Goal: Check status

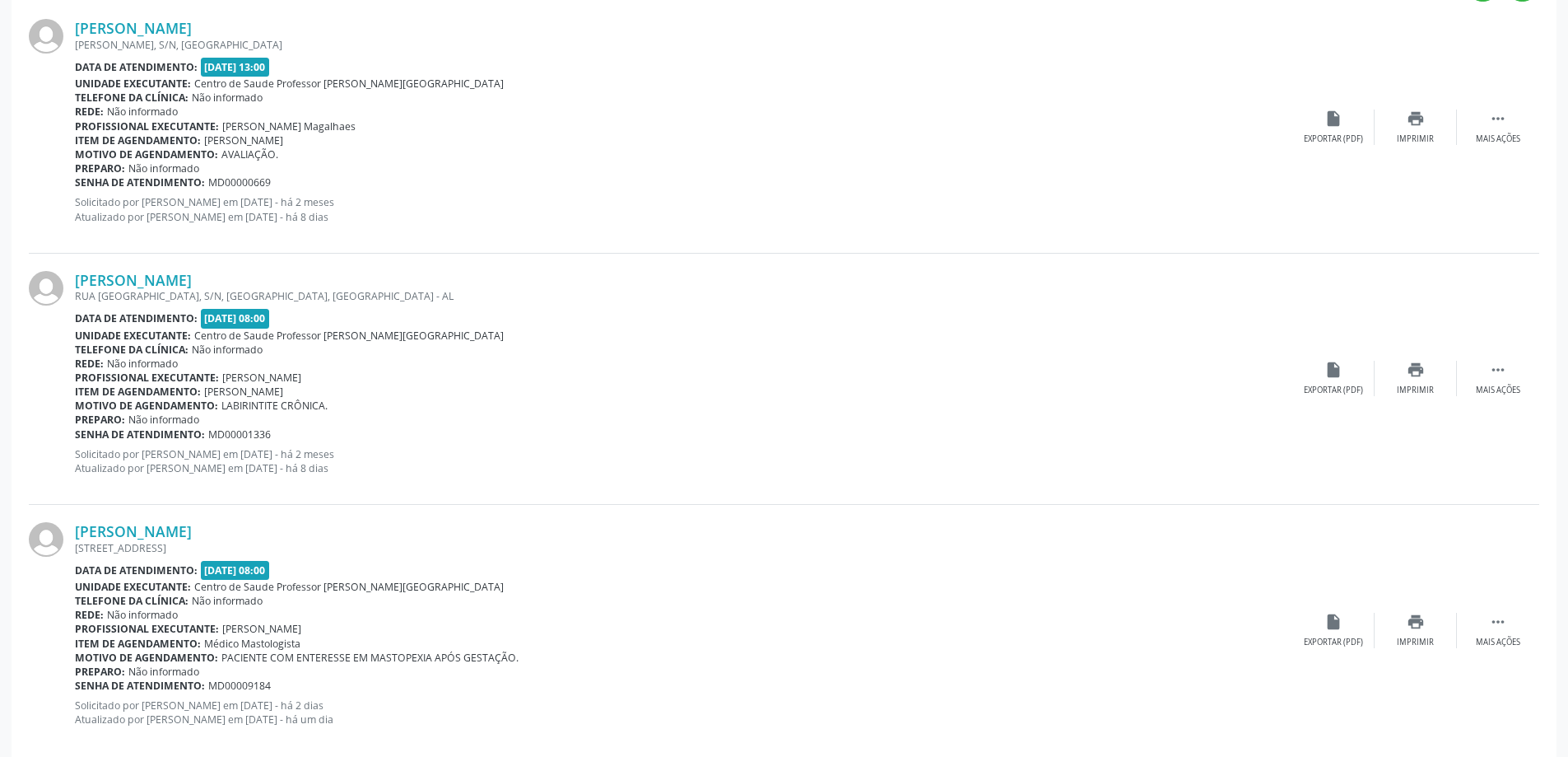
scroll to position [116, 0]
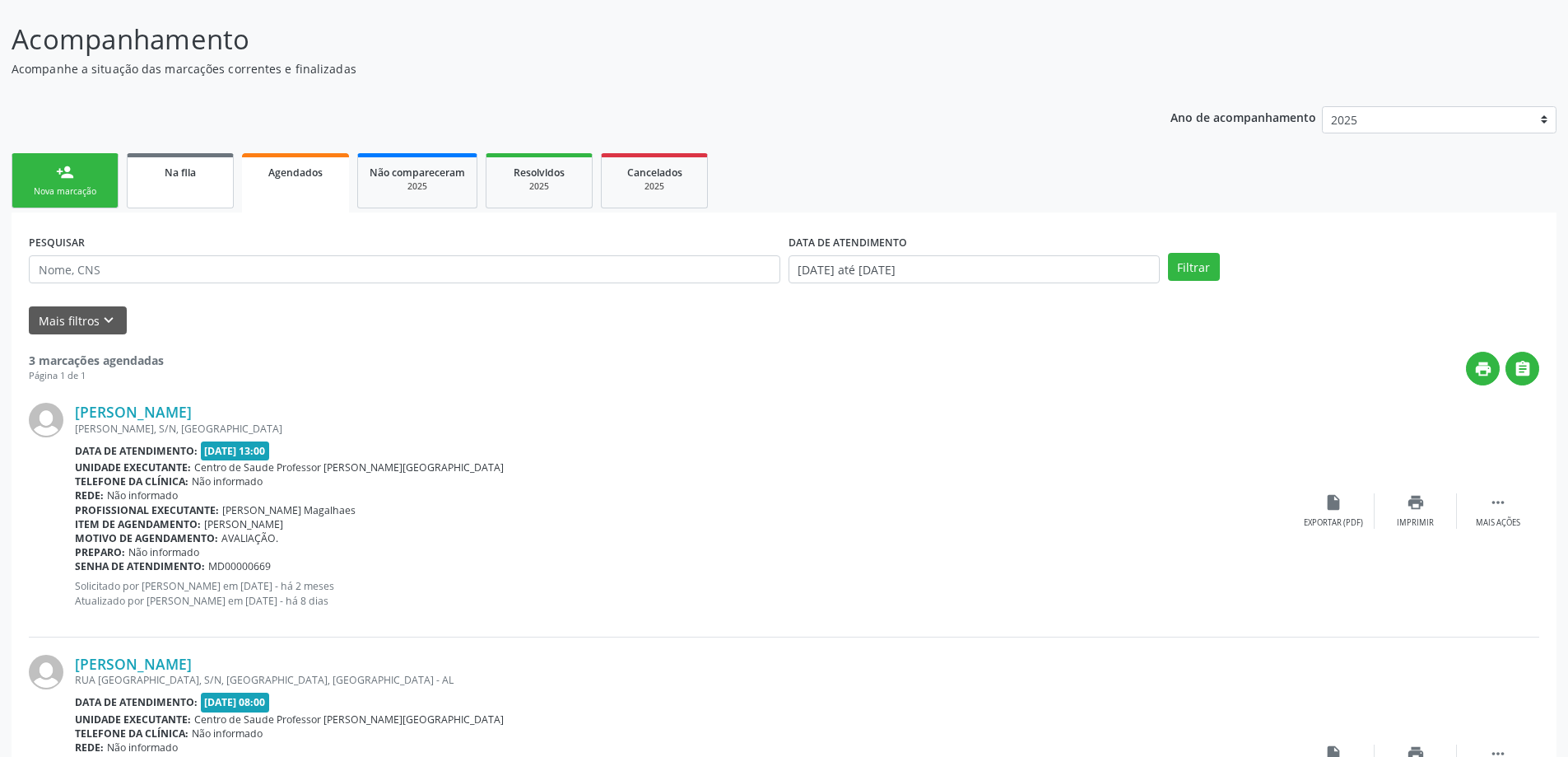
click at [170, 208] on link "Na fila" at bounding box center [180, 181] width 107 height 55
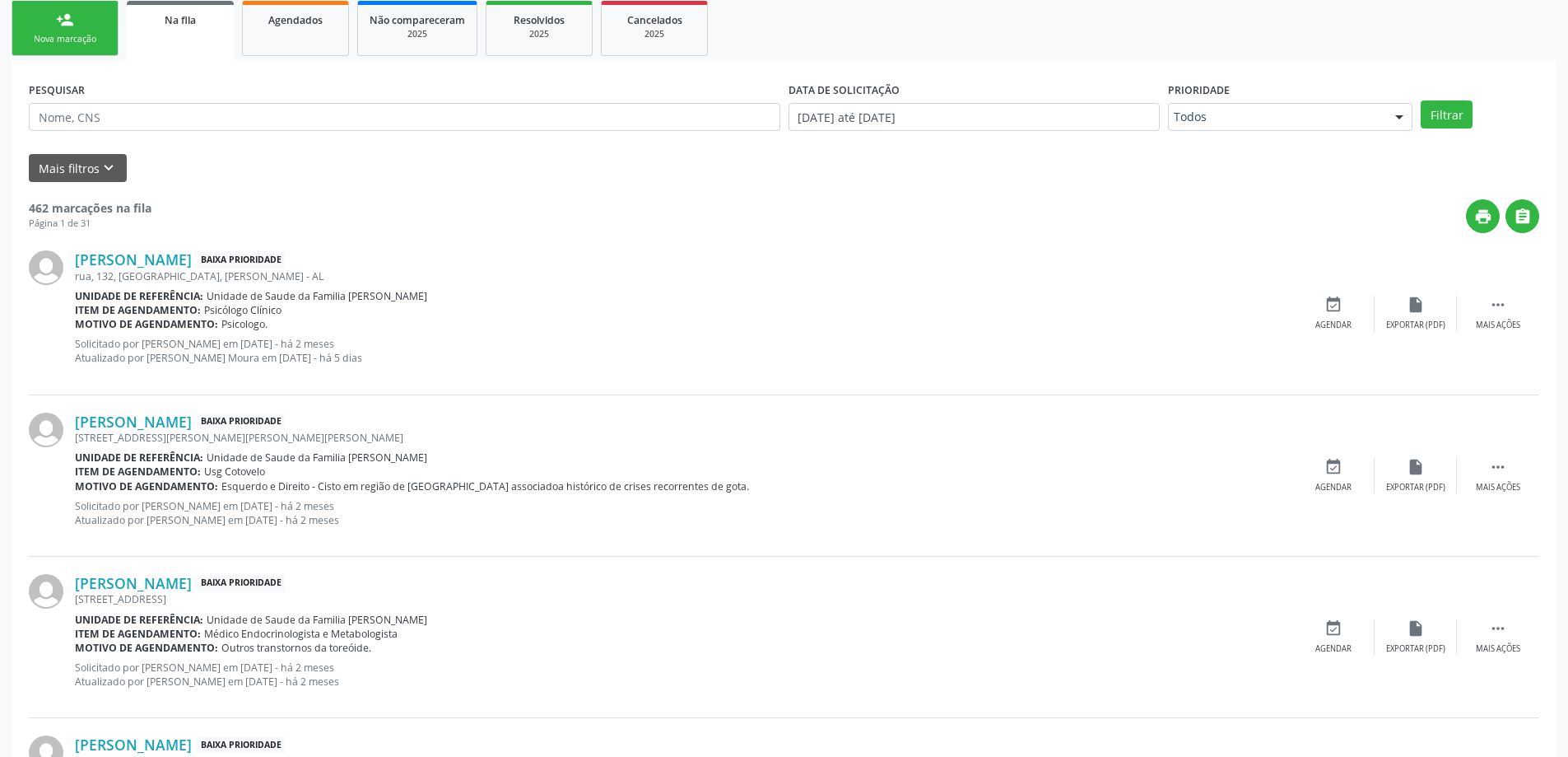
scroll to position [182, 0]
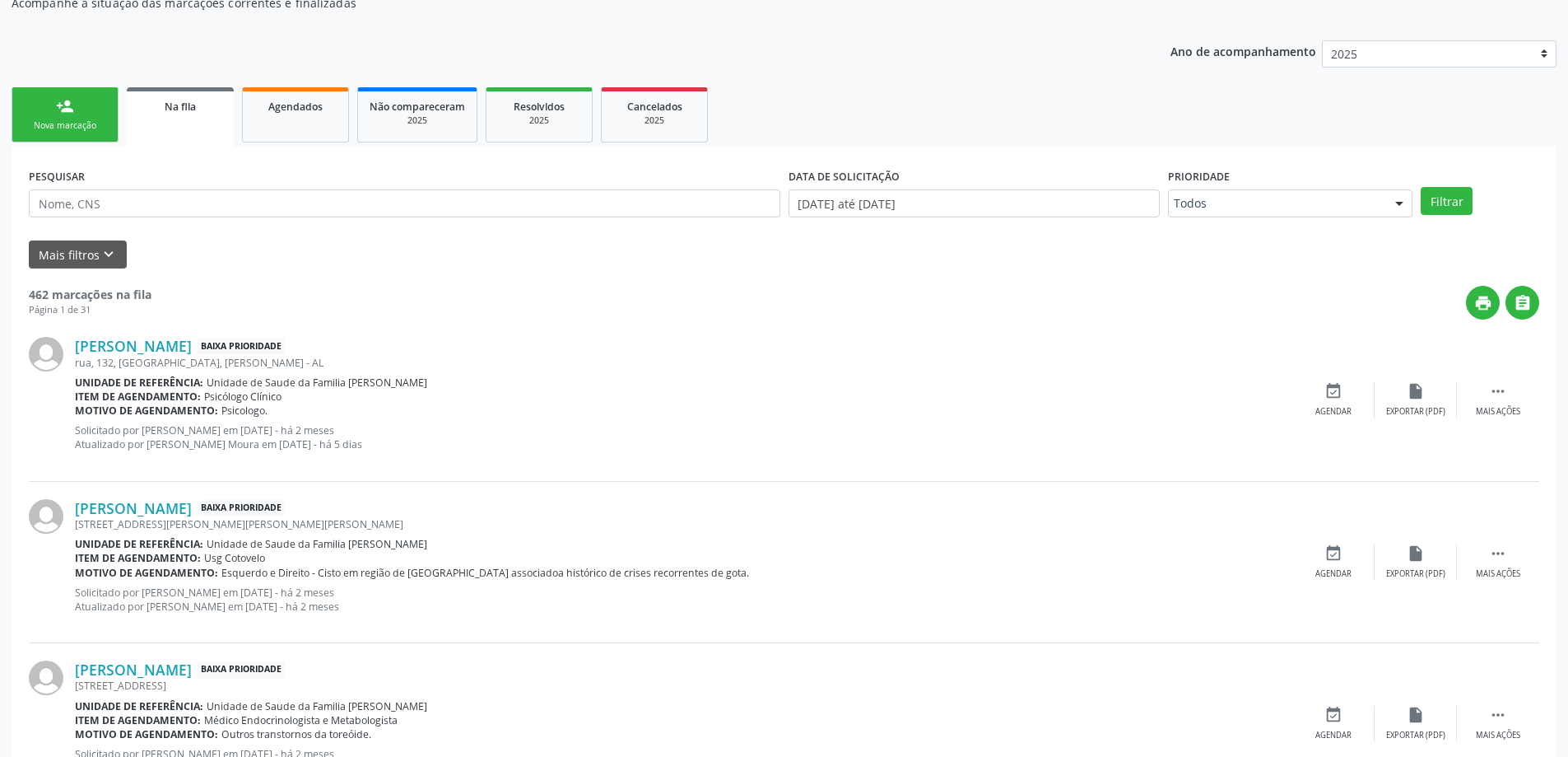
click at [577, 115] on div "2025" at bounding box center [539, 120] width 82 height 12
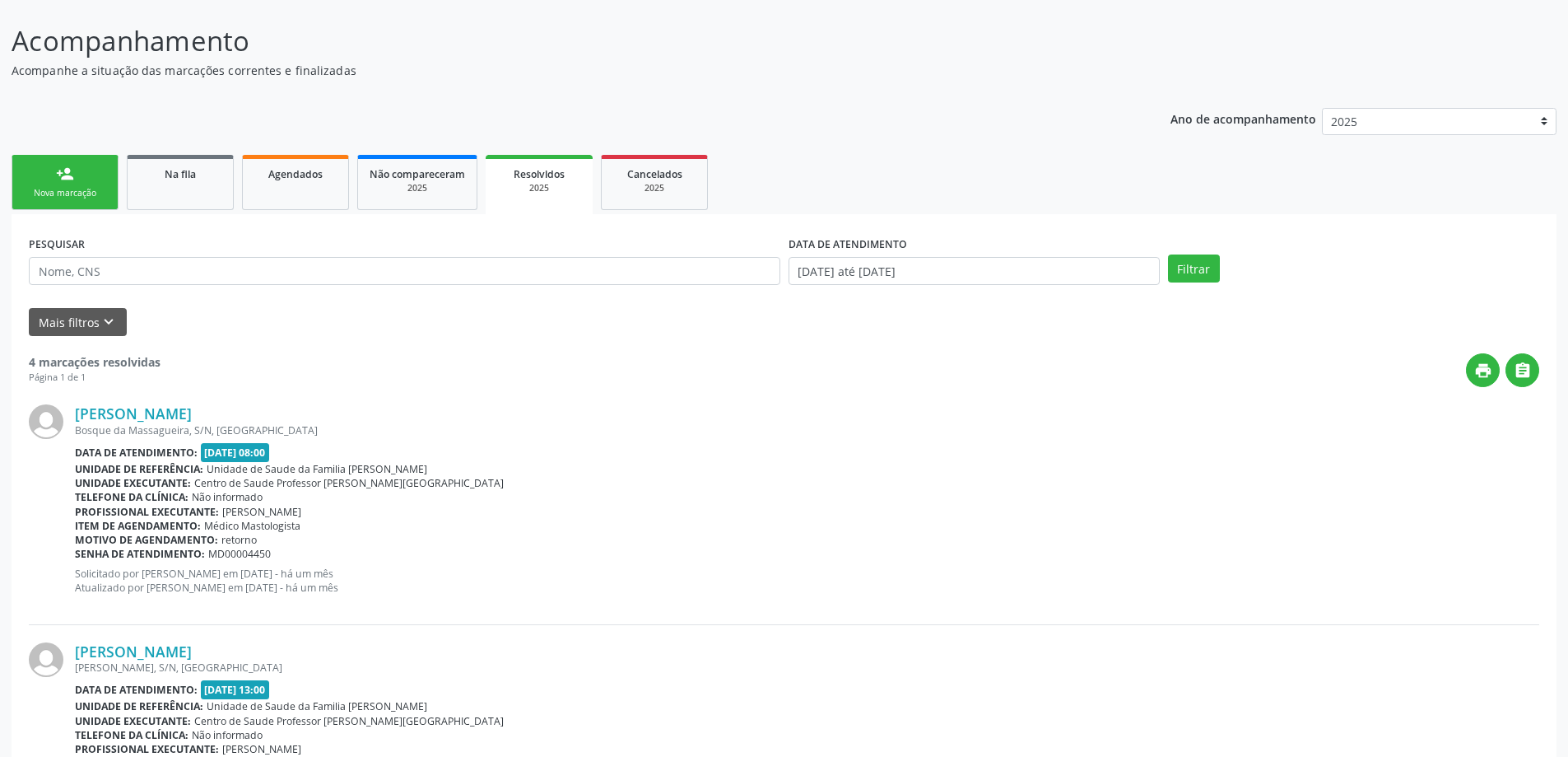
scroll to position [82, 0]
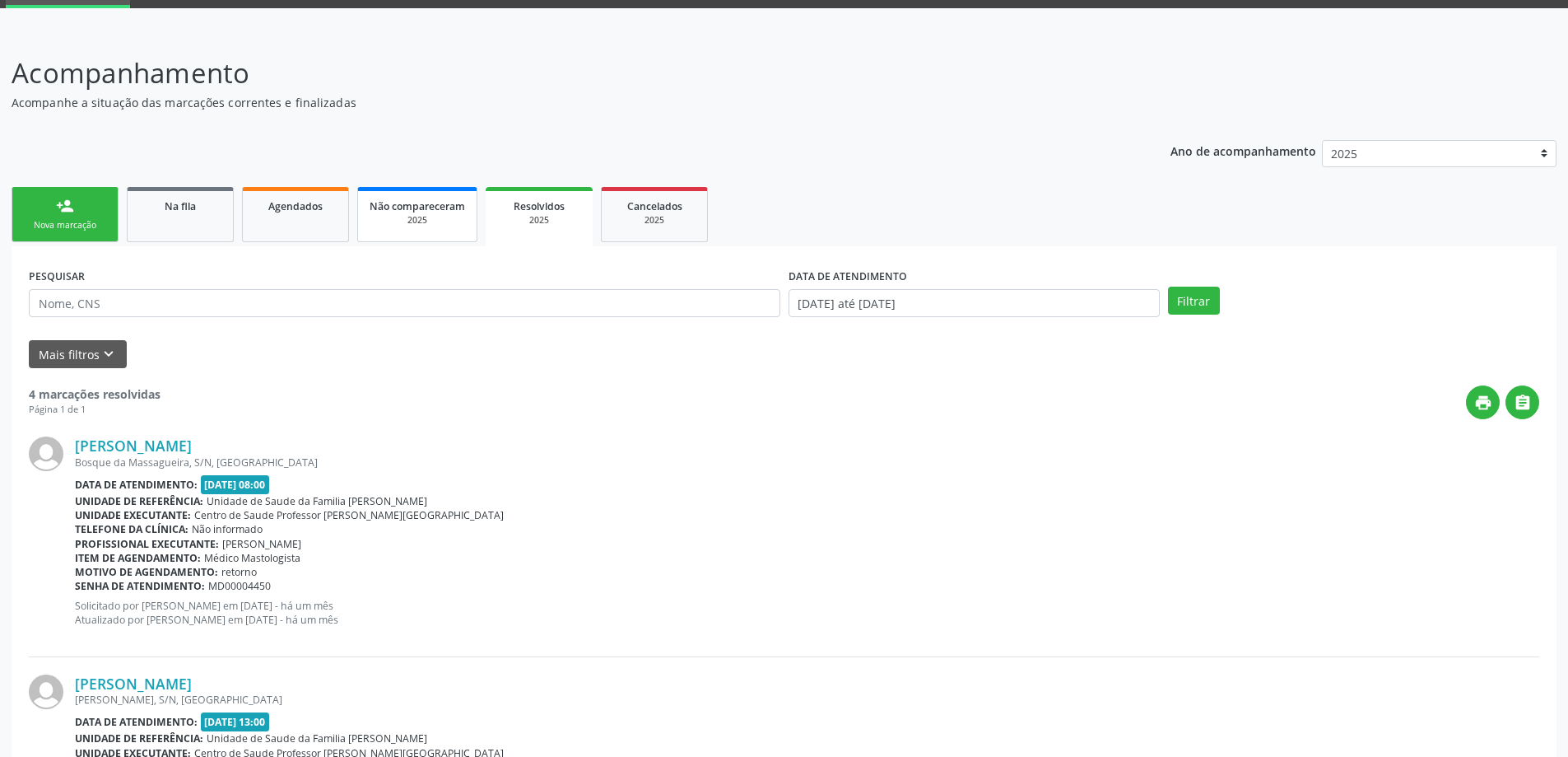
click at [370, 200] on span "Não compareceram" at bounding box center [416, 206] width 95 height 14
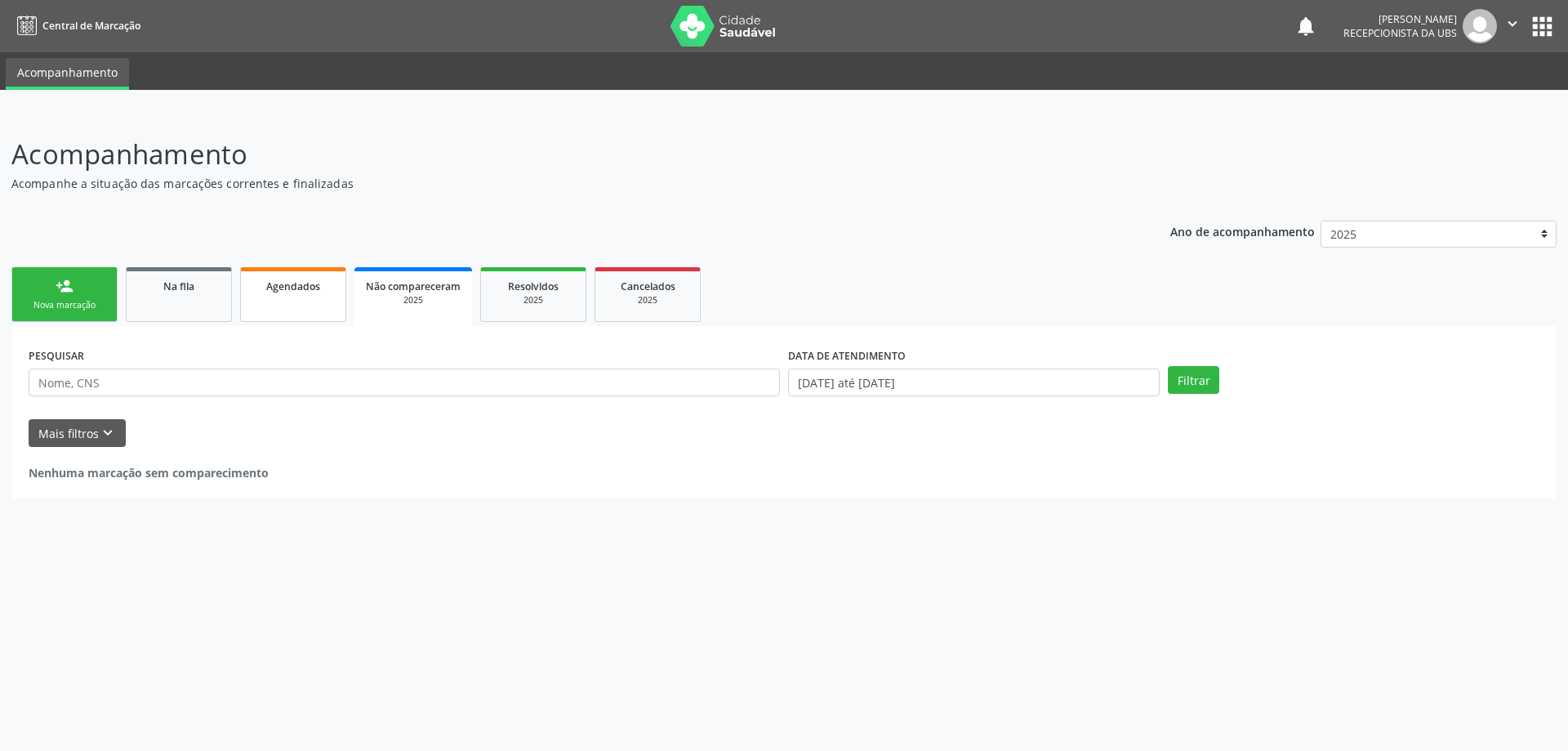
click at [338, 270] on link "Agendados" at bounding box center [292, 294] width 106 height 55
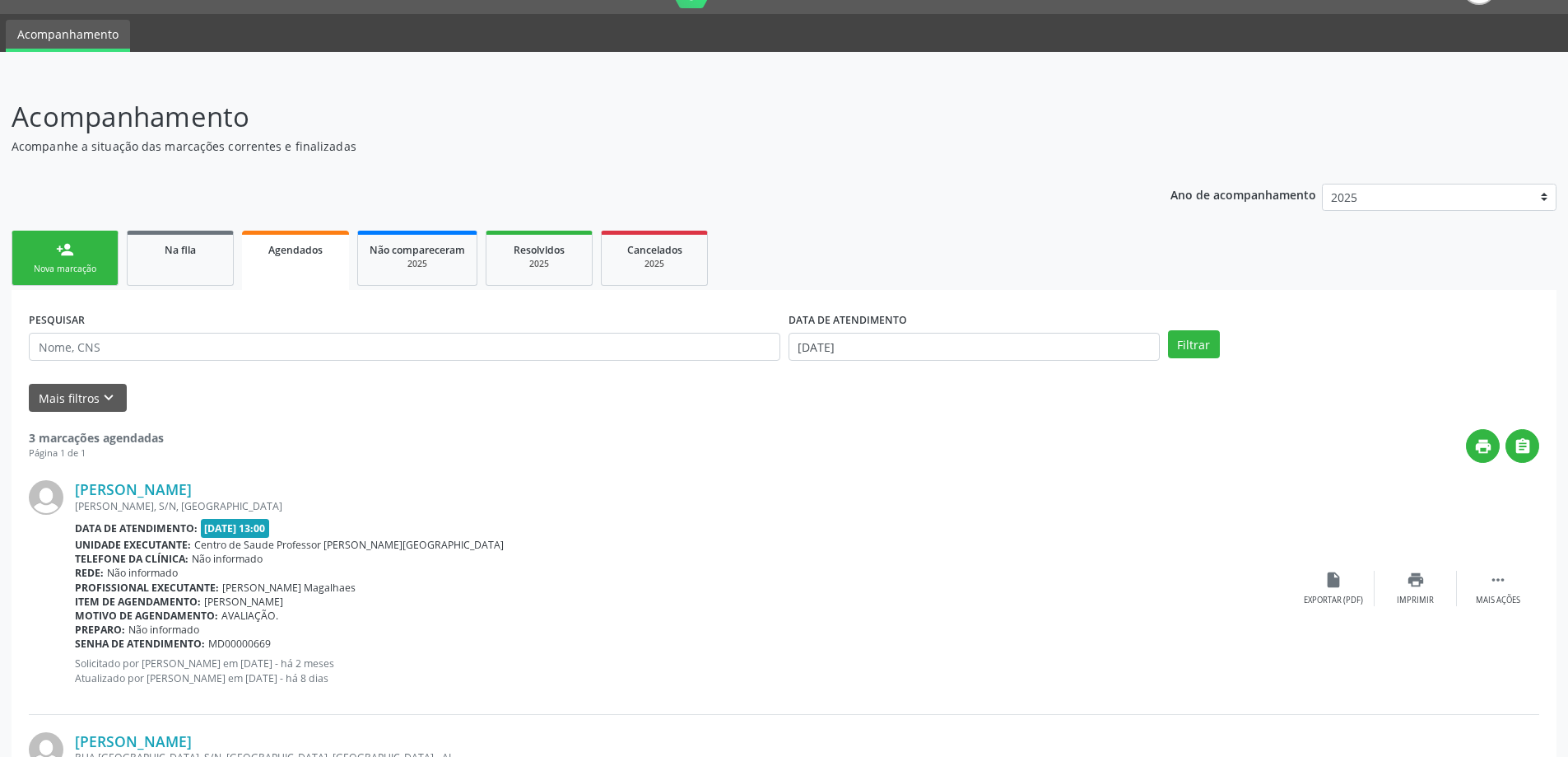
scroll to position [34, 0]
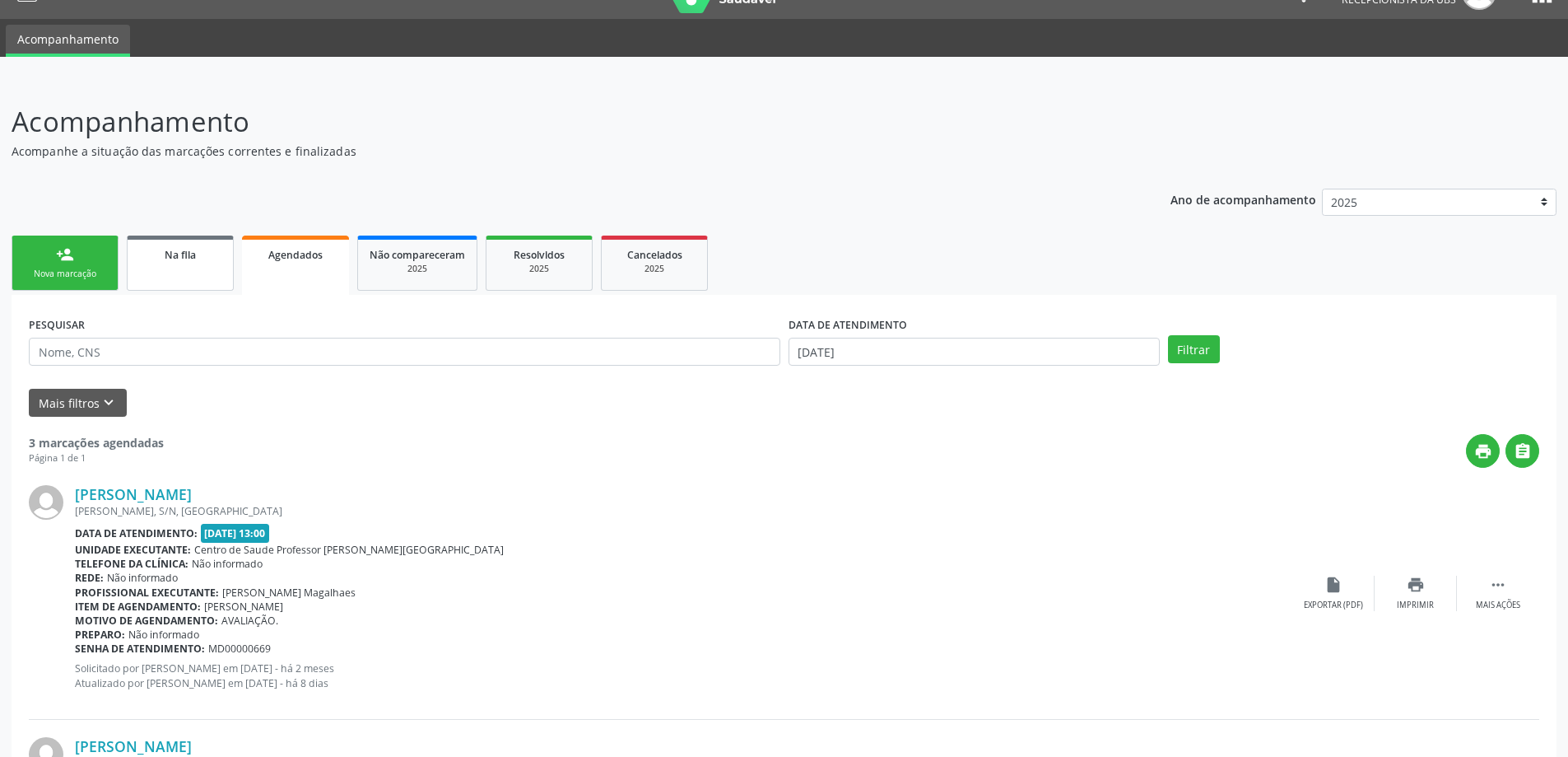
click at [223, 248] on link "Na fila" at bounding box center [180, 263] width 107 height 55
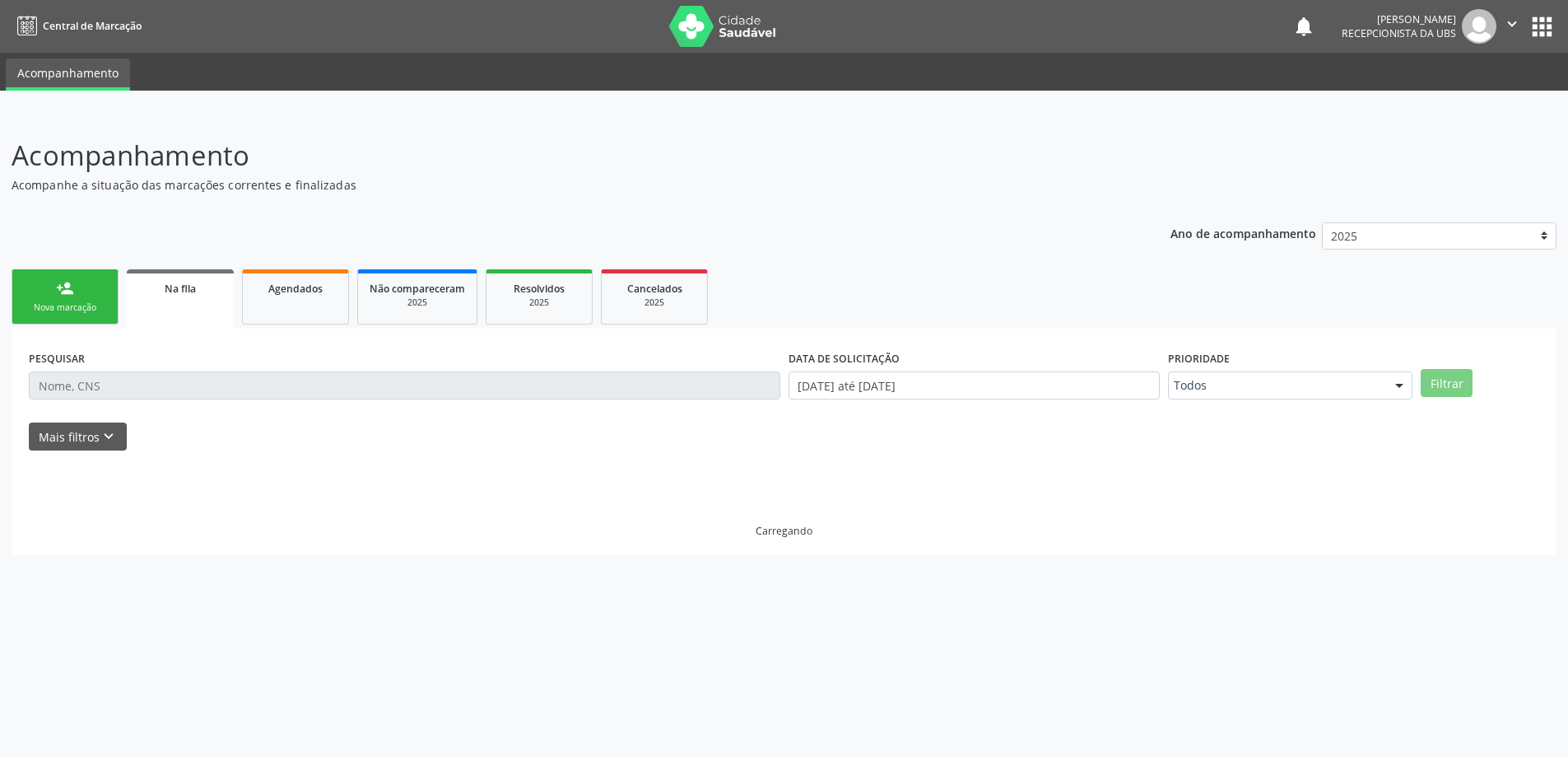
scroll to position [0, 0]
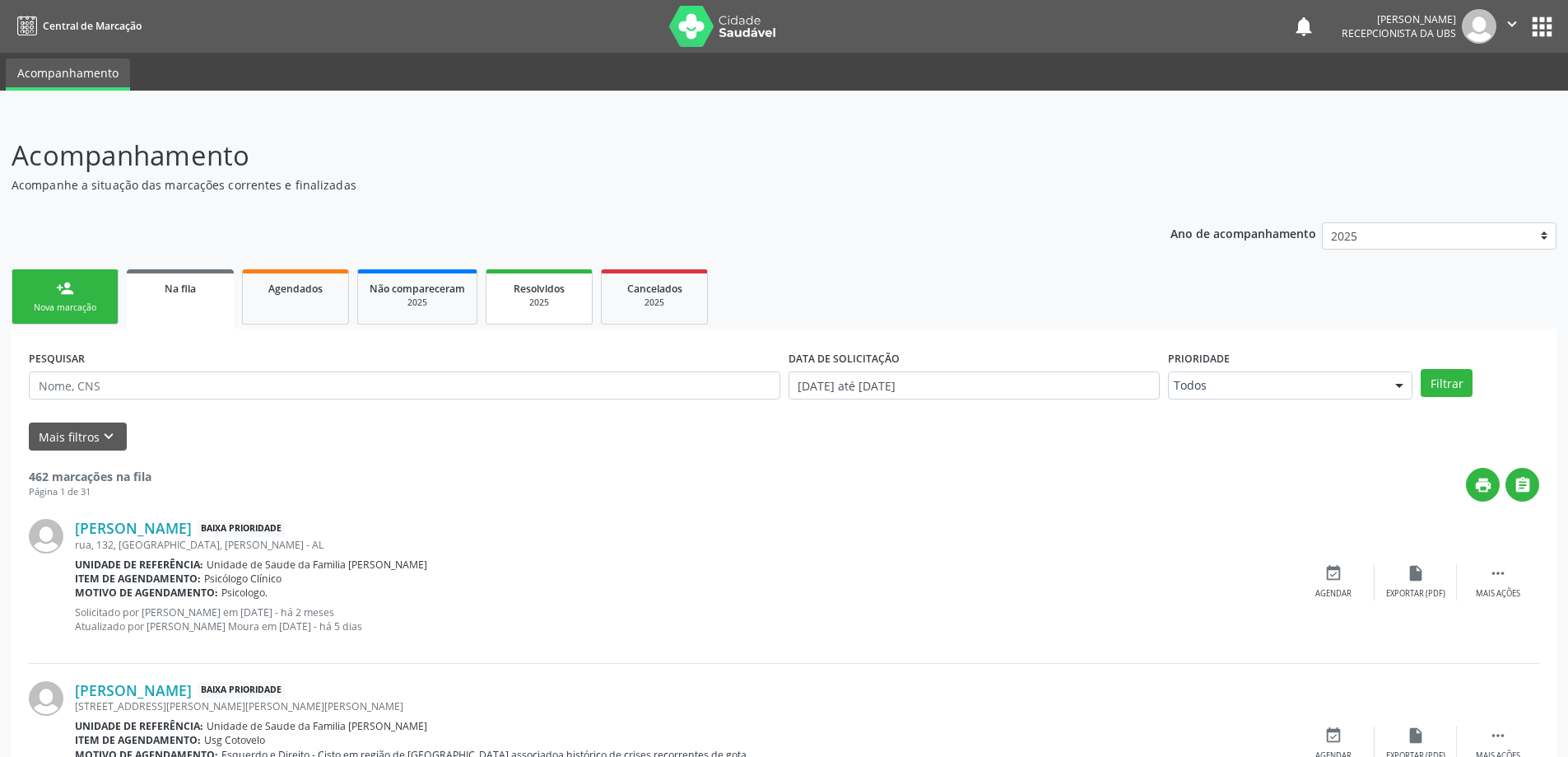
click at [491, 305] on link "Resolvidos 2025" at bounding box center [539, 297] width 107 height 55
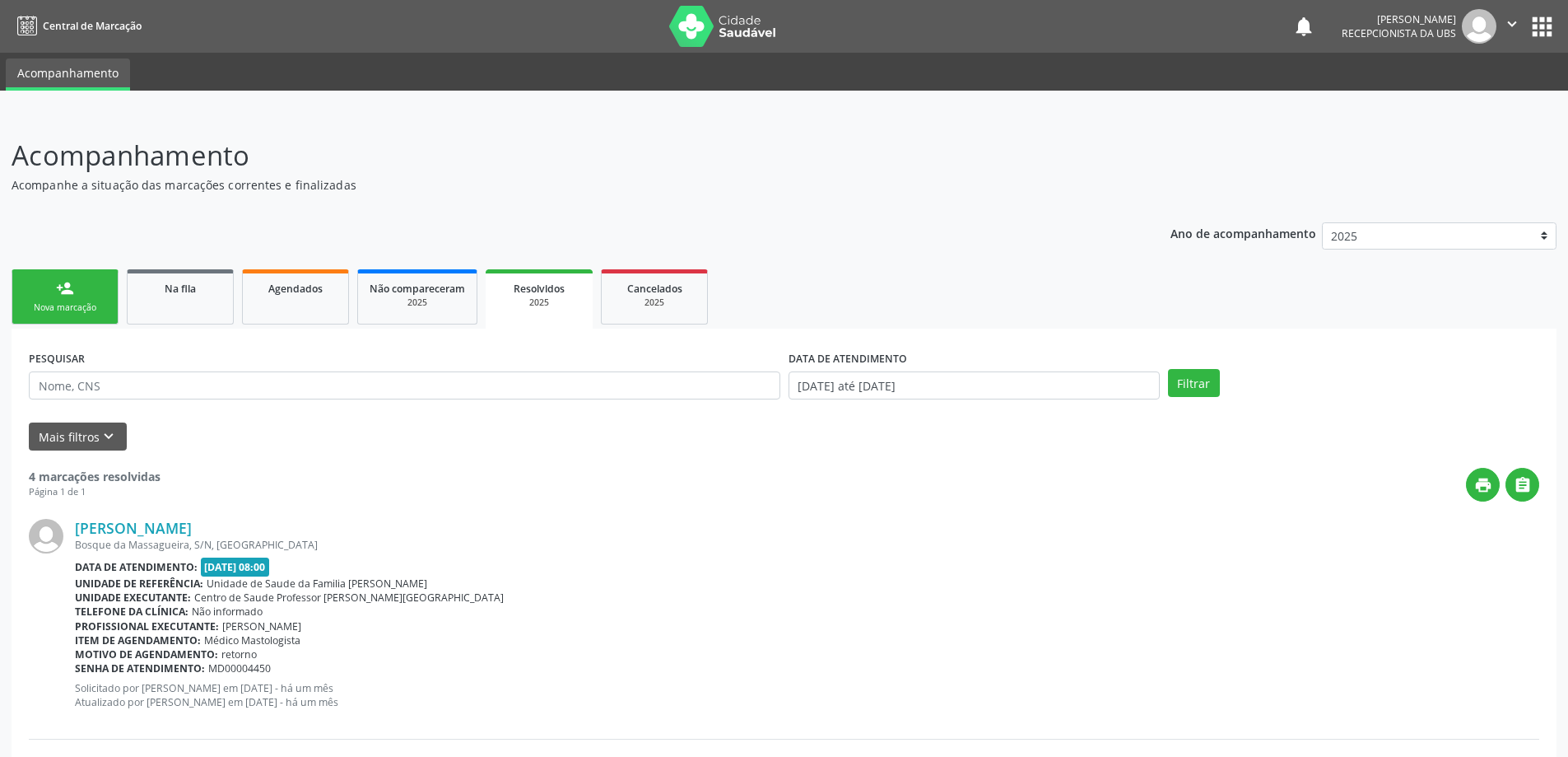
click at [577, 294] on div "Resolvidos" at bounding box center [539, 287] width 84 height 17
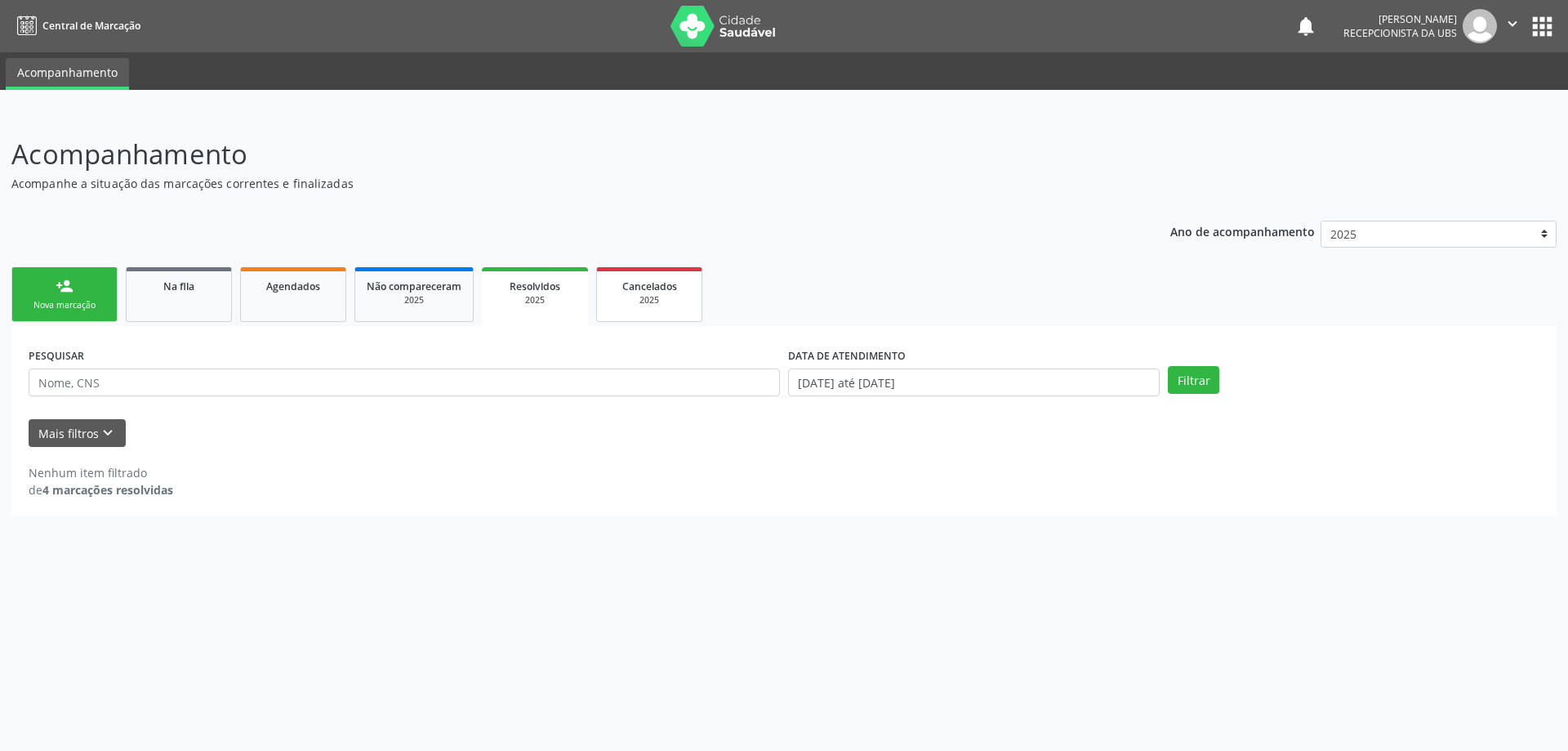
click at [641, 303] on div "2025" at bounding box center [649, 300] width 81 height 12
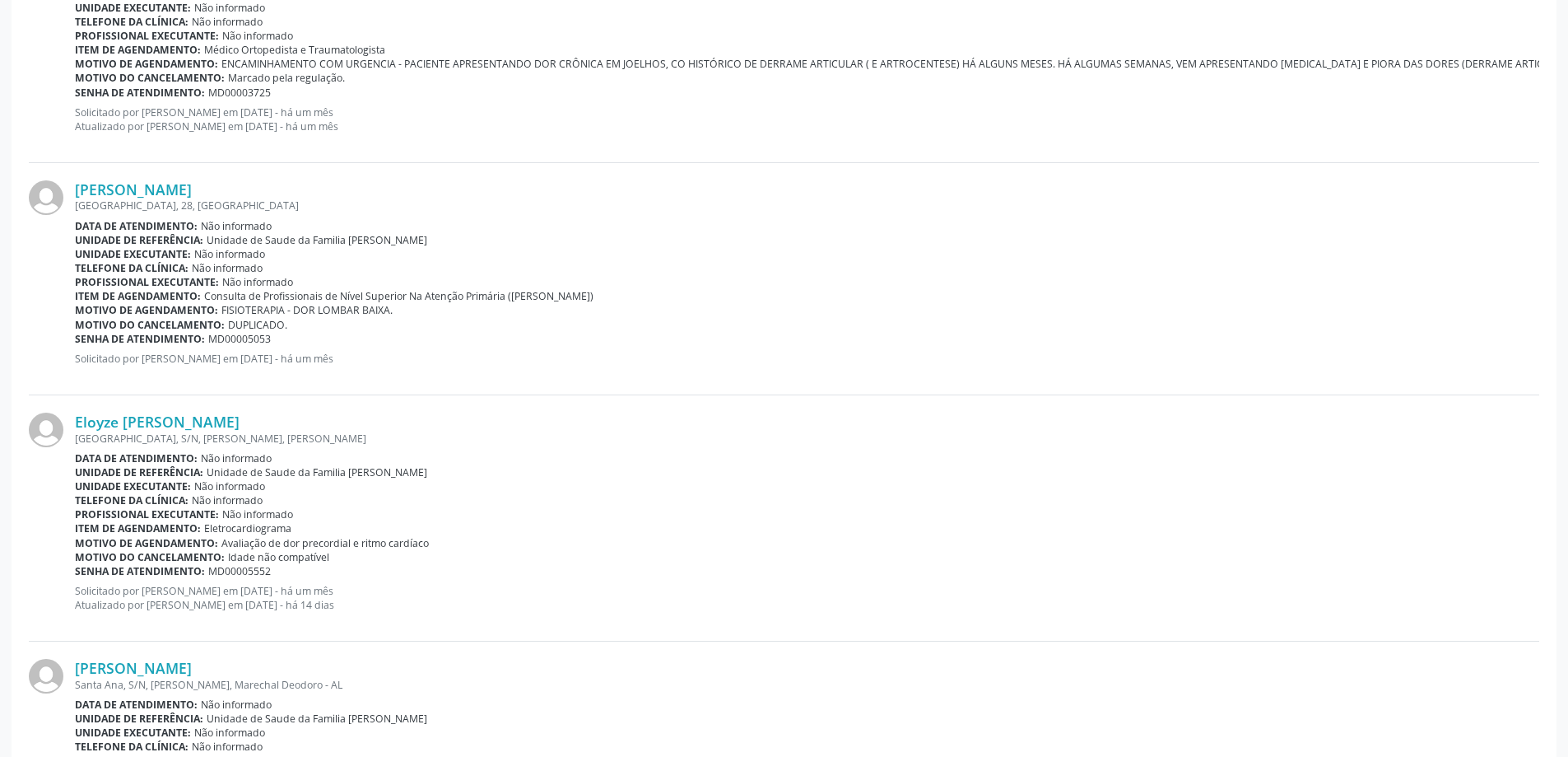
scroll to position [1811, 0]
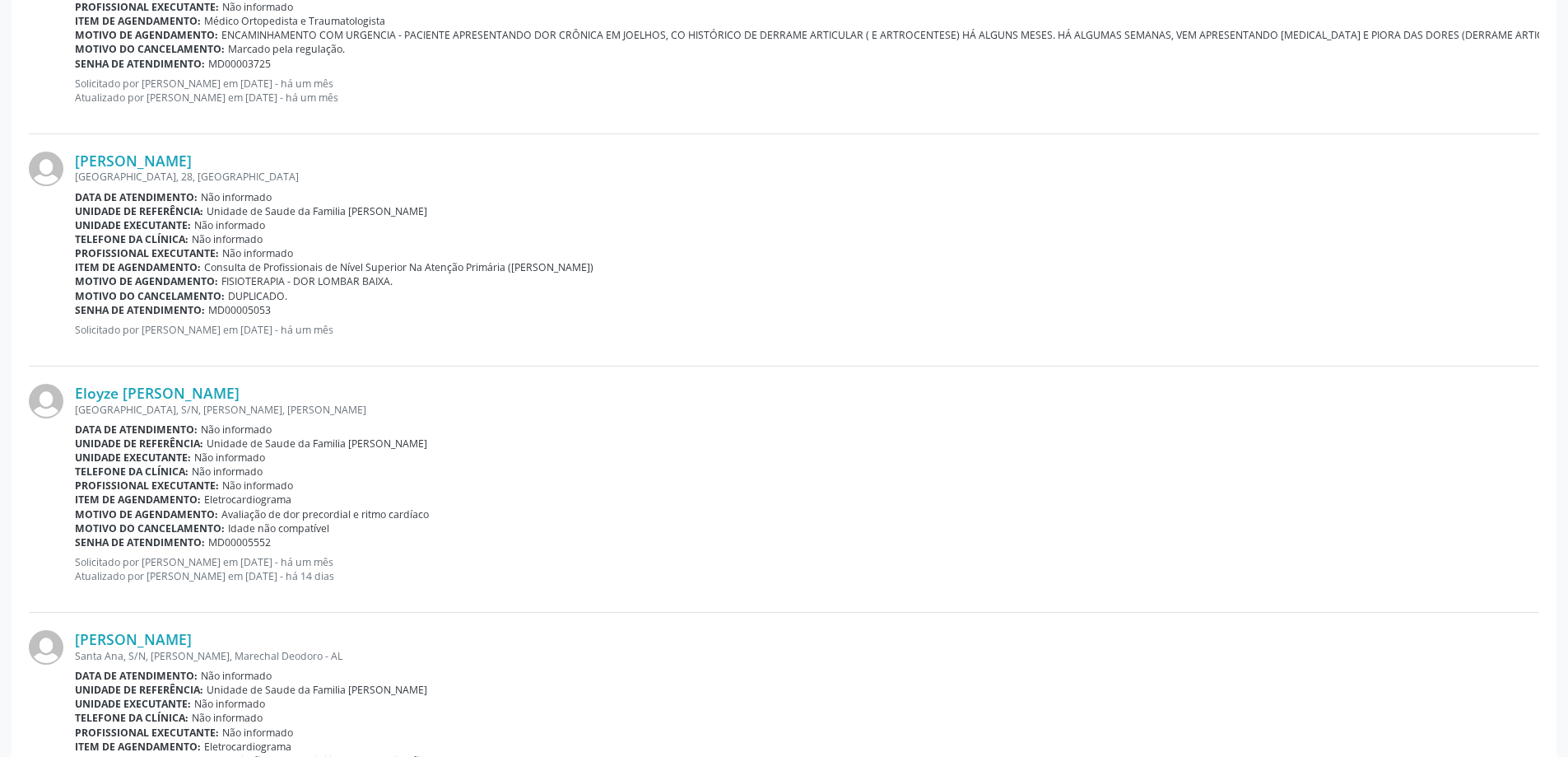
drag, startPoint x: 74, startPoint y: 395, endPoint x: 271, endPoint y: 374, distance: 198.1
click at [271, 374] on div "Eloyze [PERSON_NAME] [GEOGRAPHIC_DATA], S/N, Frances, [PERSON_NAME] Data de ate…" at bounding box center [784, 489] width 1511 height 246
copy div "Eloyze [PERSON_NAME]"
click at [219, 335] on p "Solicitado por [PERSON_NAME] em [DATE] - há um mês" at bounding box center [806, 330] width 1465 height 14
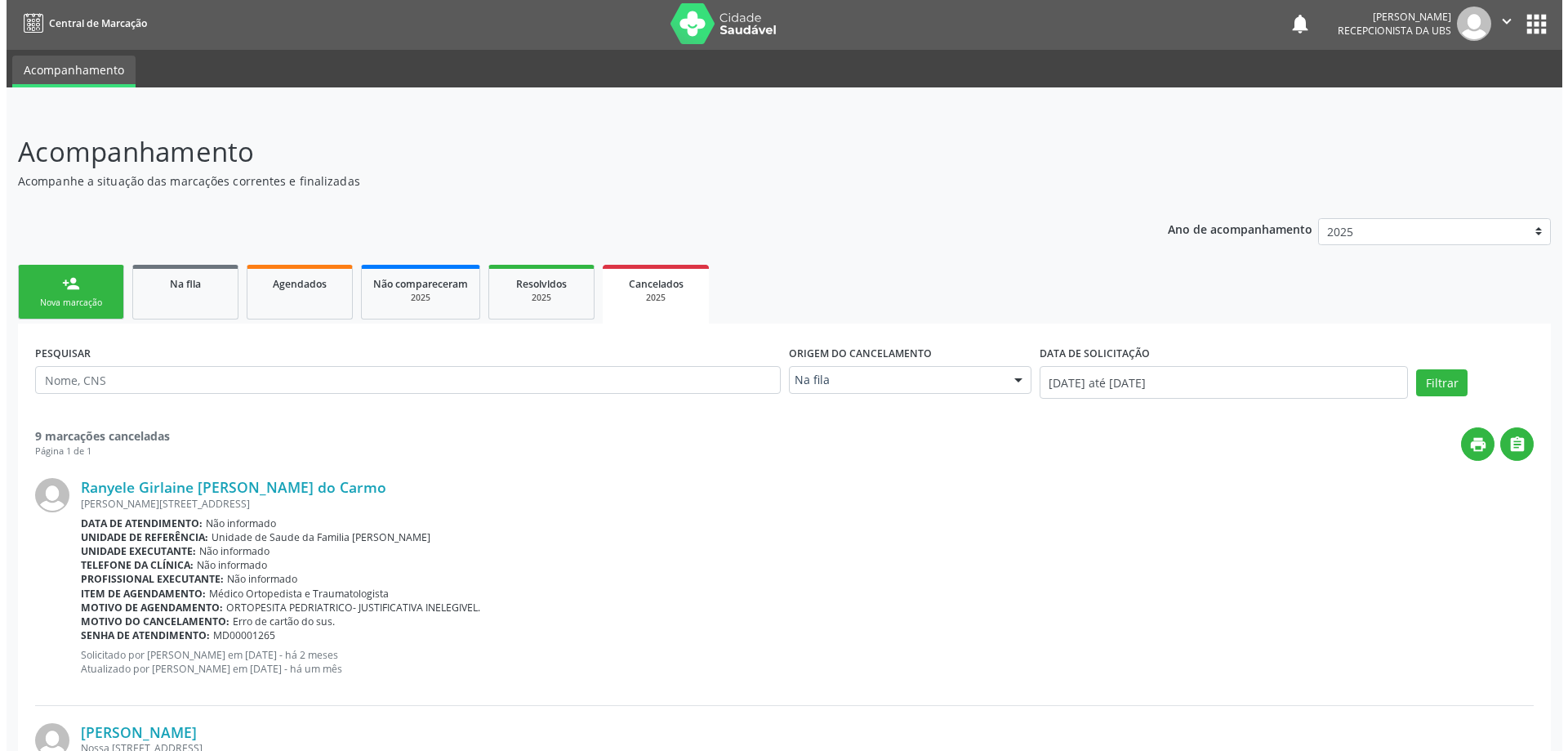
scroll to position [0, 0]
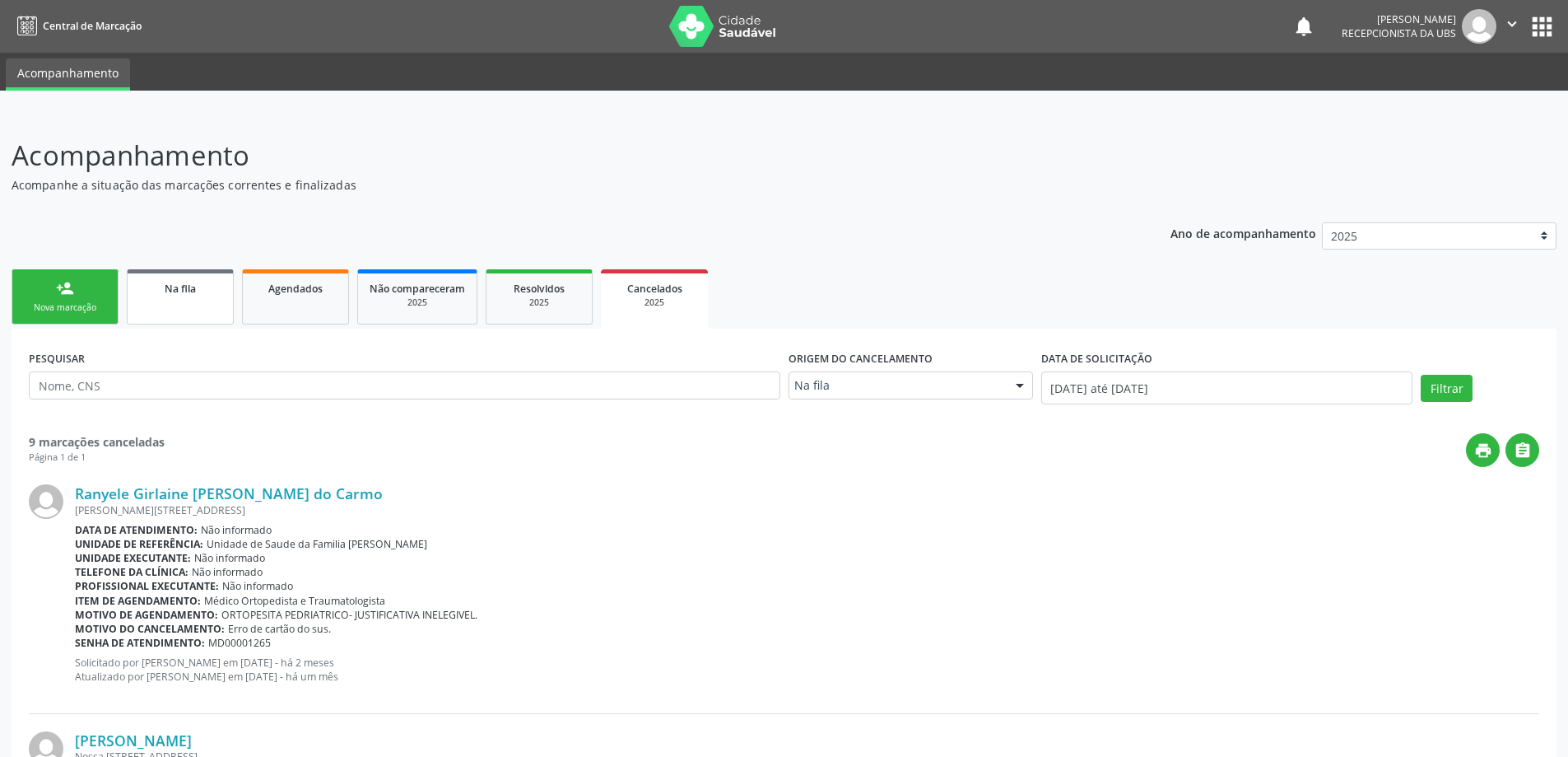
click at [165, 289] on span "Na fila" at bounding box center [180, 288] width 31 height 14
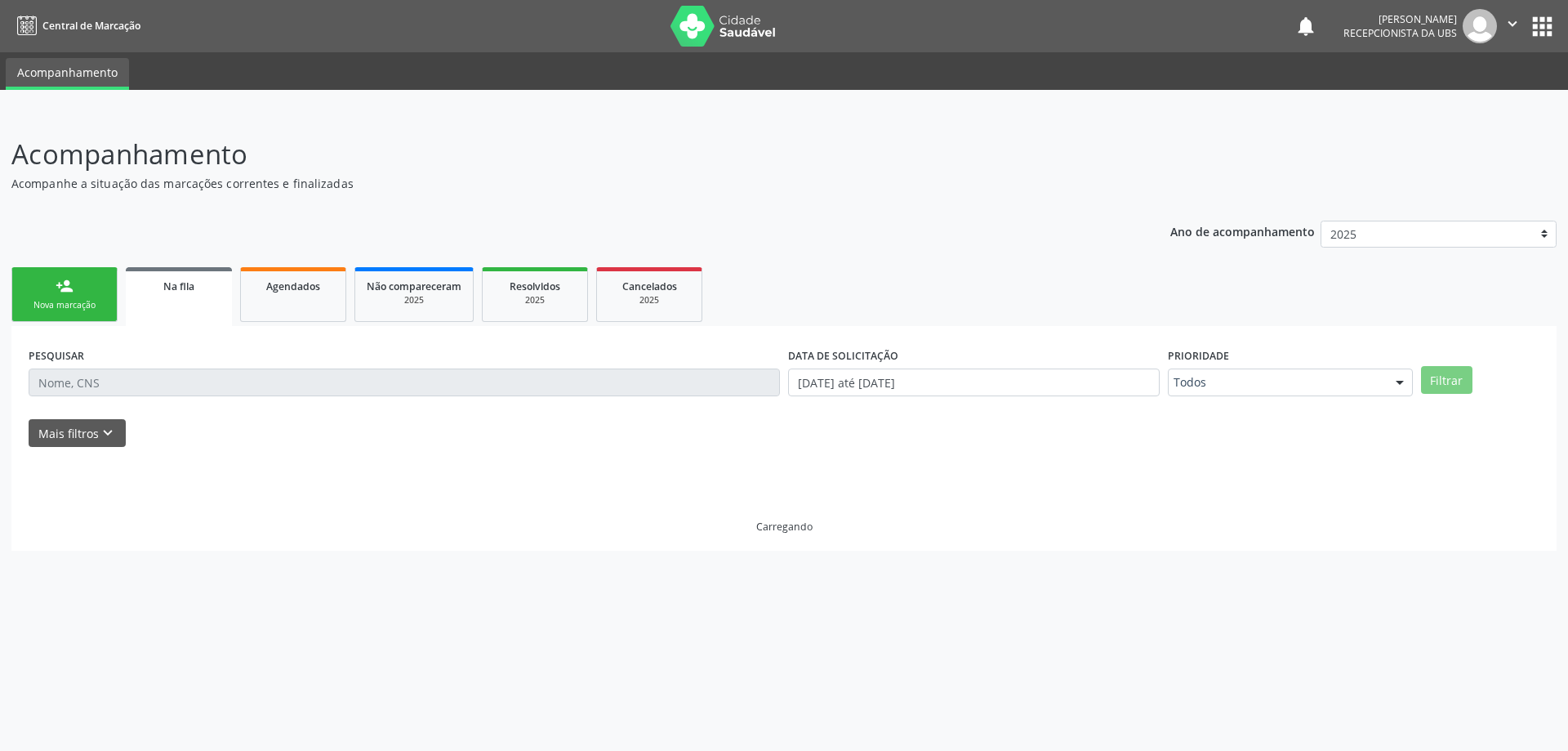
click at [163, 287] on span "Na fila" at bounding box center [179, 286] width 31 height 14
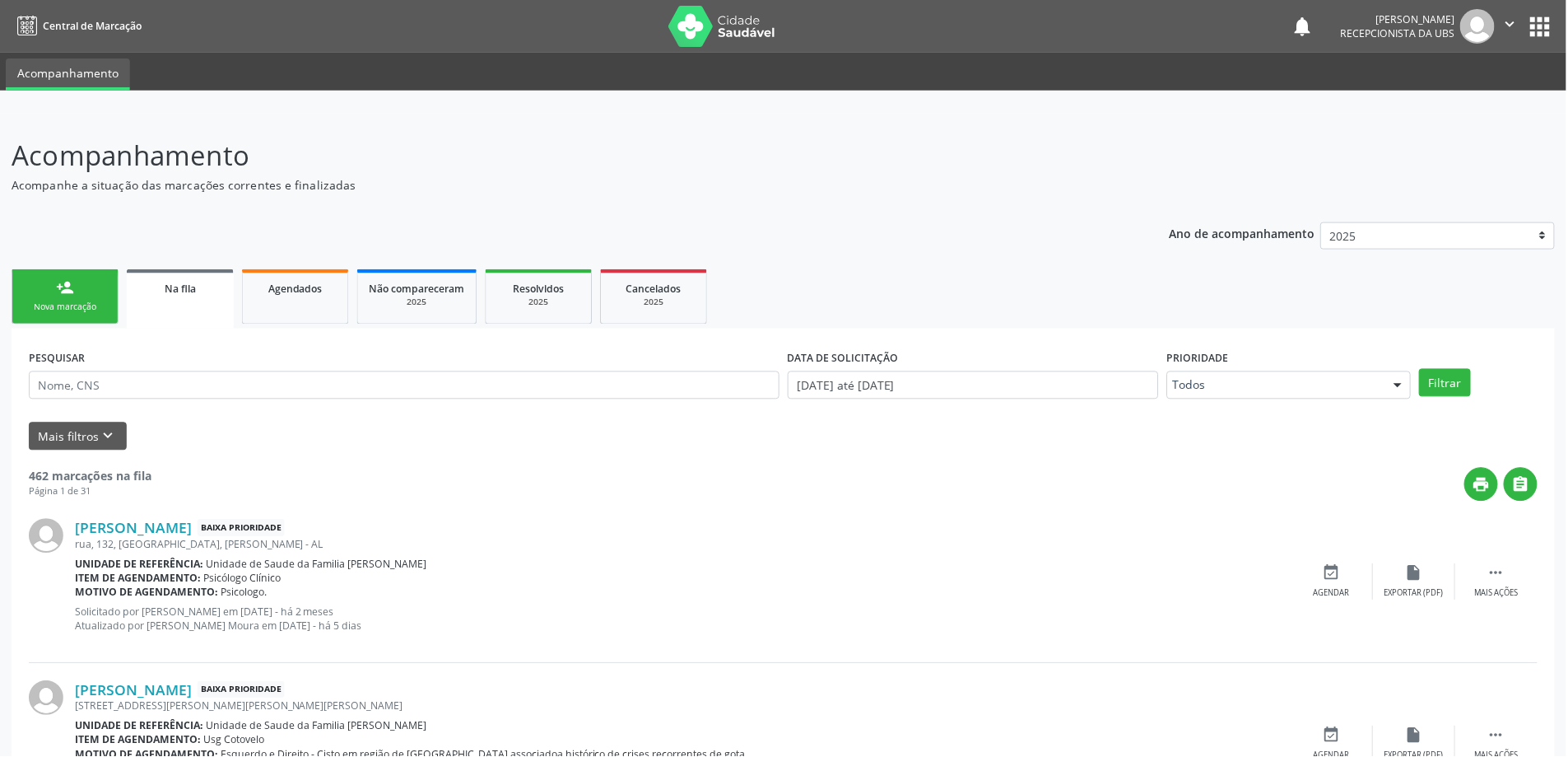
click at [165, 289] on span "Na fila" at bounding box center [180, 288] width 31 height 14
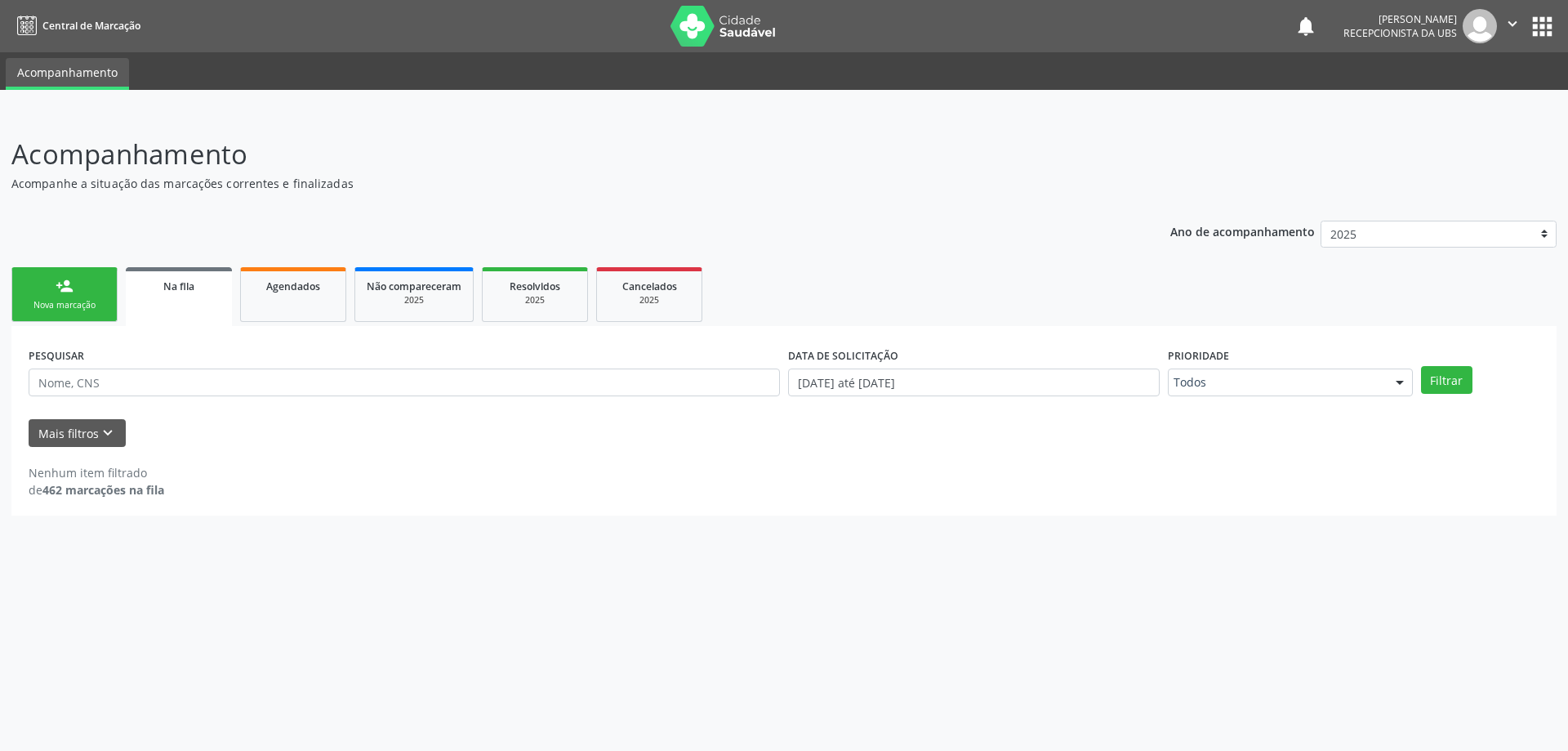
drag, startPoint x: 320, startPoint y: 189, endPoint x: 307, endPoint y: 159, distance: 32.7
click at [307, 159] on div "Acompanhamento Acompanhe a situação das marcações correntes e finalizadas" at bounding box center [552, 163] width 1081 height 58
click at [307, 159] on p "Acompanhamento" at bounding box center [552, 154] width 1081 height 41
